Goal: Book appointment/travel/reservation

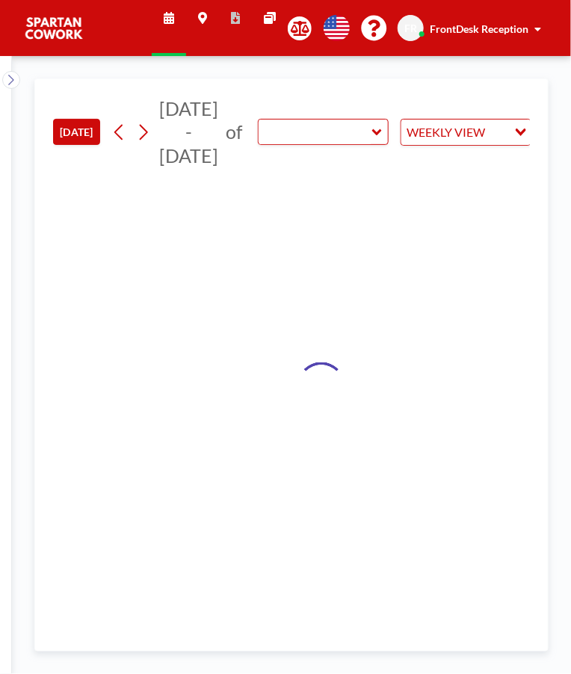
type input "Meeting Room"
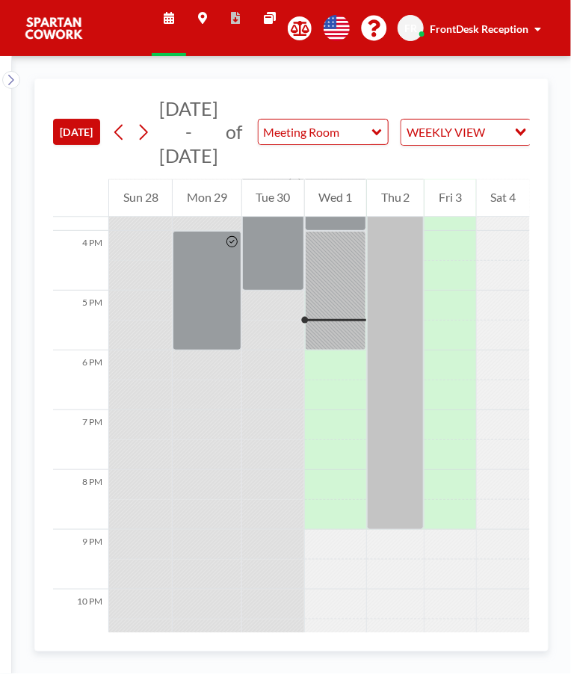
scroll to position [943, 0]
click at [341, 294] on div at bounding box center [335, 289] width 61 height 119
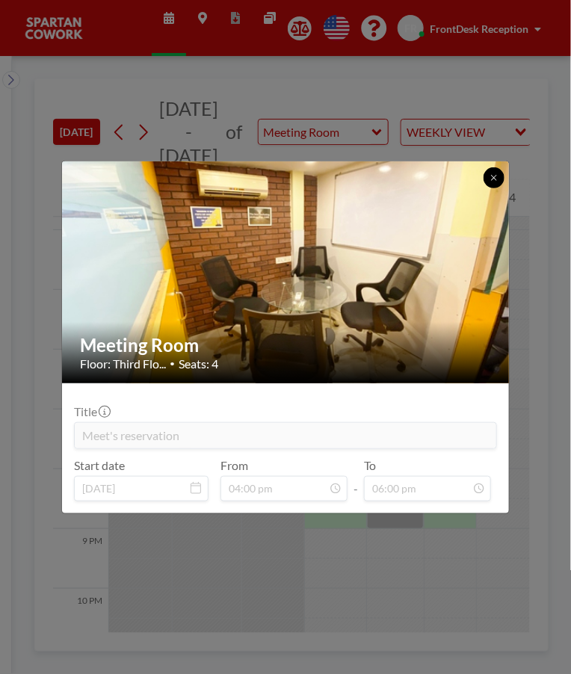
click at [500, 181] on button at bounding box center [493, 177] width 21 height 21
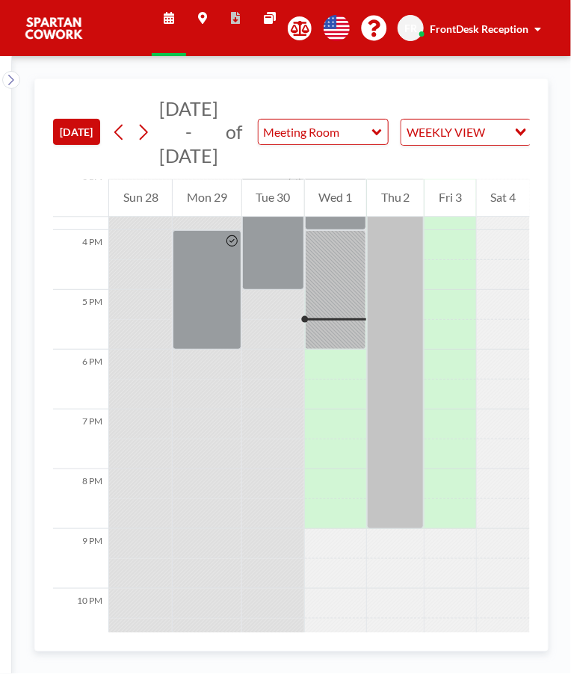
click at [356, 317] on div at bounding box center [335, 289] width 61 height 119
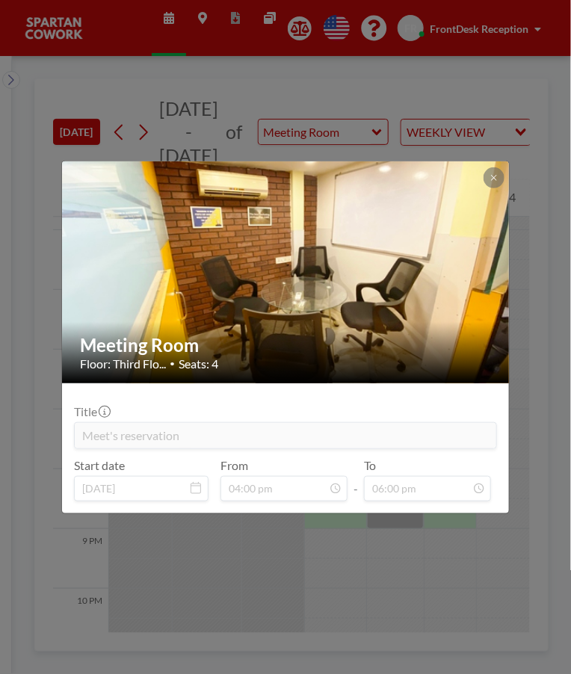
click at [492, 179] on icon at bounding box center [493, 177] width 9 height 9
